Goal: Task Accomplishment & Management: Manage account settings

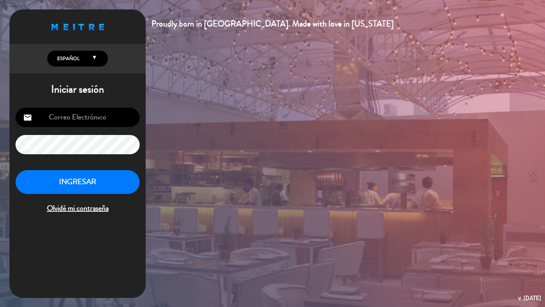
type input "[DOMAIN_NAME][EMAIL_ADDRESS][DOMAIN_NAME]"
click at [93, 180] on button "INGRESAR" at bounding box center [78, 182] width 124 height 24
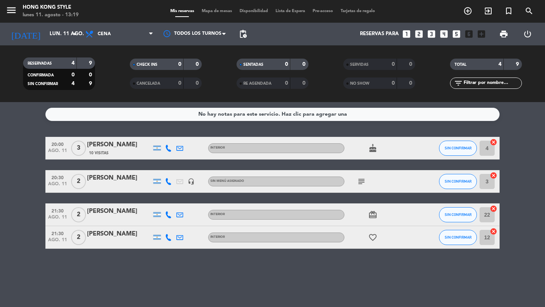
click at [358, 183] on icon "subject" at bounding box center [361, 181] width 9 height 9
click at [290, 275] on div "No hay notas para este servicio. Haz clic para agregar una 20:00 [DATE] 3 [PERS…" at bounding box center [272, 204] width 545 height 205
click at [130, 144] on div "[PERSON_NAME]" at bounding box center [119, 145] width 64 height 10
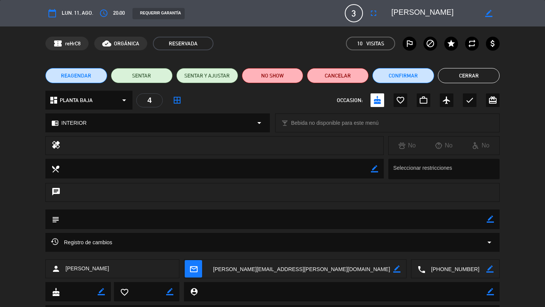
click at [466, 72] on button "Cerrar" at bounding box center [469, 75] width 62 height 15
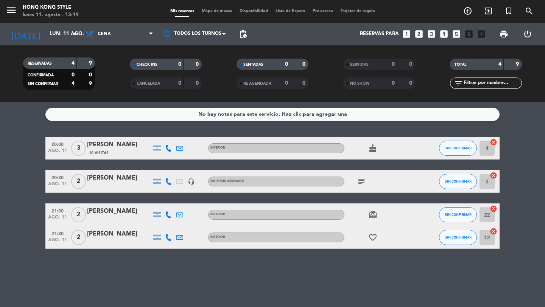
click at [265, 279] on div "No hay notas para este servicio. Haz clic para agregar una 20:00 [DATE] 3 [PERS…" at bounding box center [272, 204] width 545 height 205
click at [54, 28] on input "lun. 11 ago." at bounding box center [79, 34] width 67 height 14
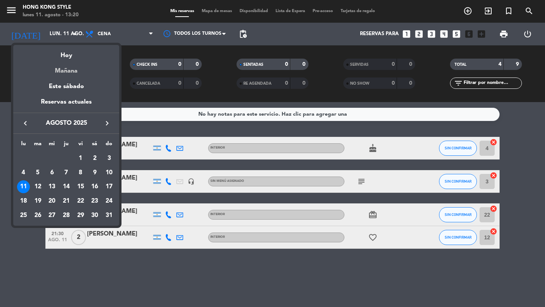
click at [60, 71] on div "Mañana" at bounding box center [66, 69] width 106 height 16
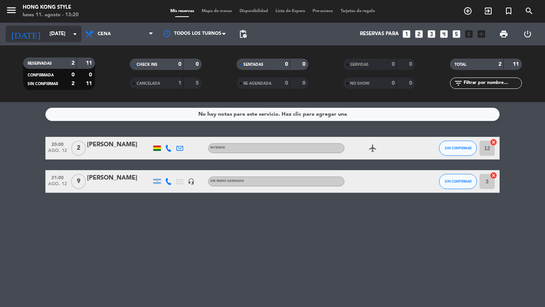
click at [52, 34] on input "[DATE]" at bounding box center [79, 34] width 67 height 14
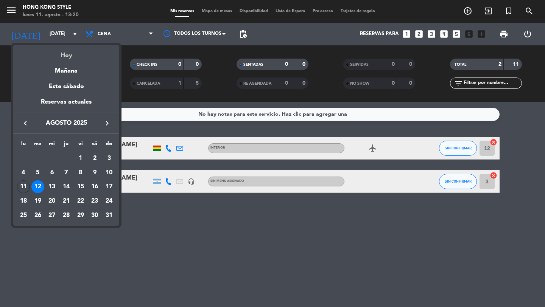
click at [55, 56] on div "Hoy" at bounding box center [66, 53] width 106 height 16
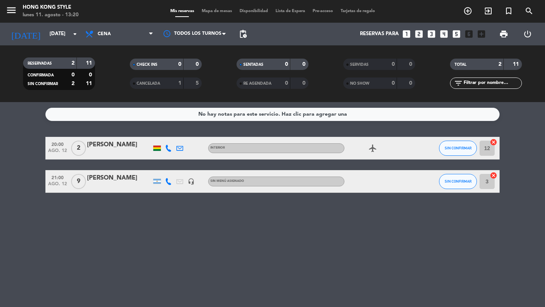
type input "lun. 11 ago."
